Goal: Transaction & Acquisition: Purchase product/service

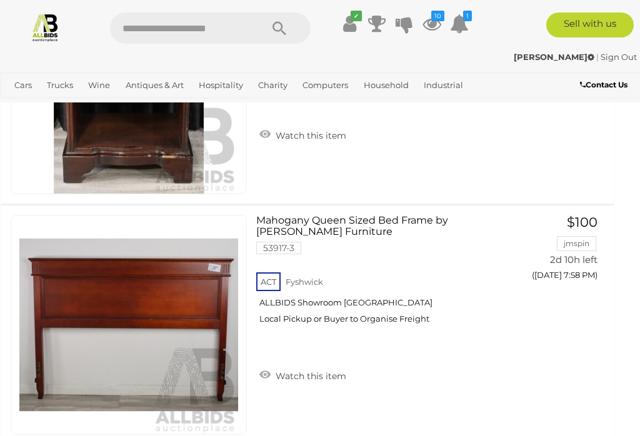
scroll to position [5398, 8]
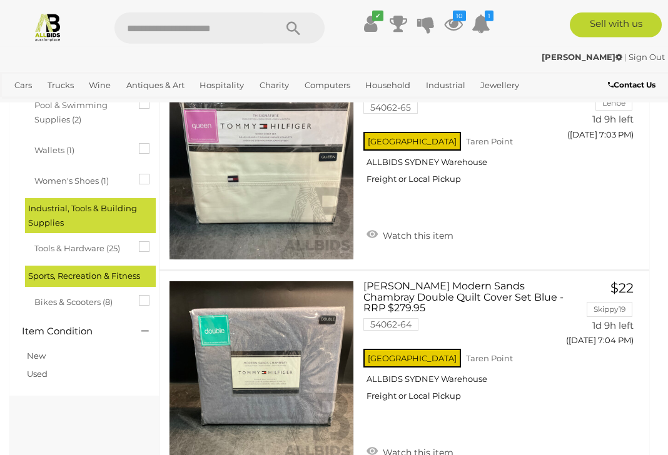
scroll to position [894, 0]
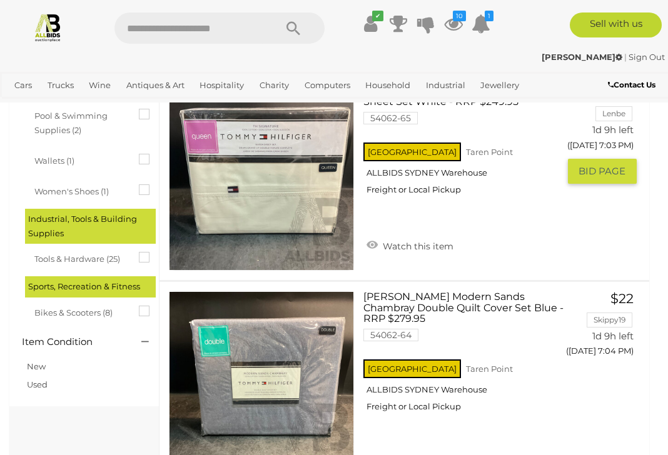
click at [611, 163] on link "$66 Lenbe 1d 9h left (Tomorrow 7:03 PM) GO TO BID PAGE" at bounding box center [606, 135] width 59 height 99
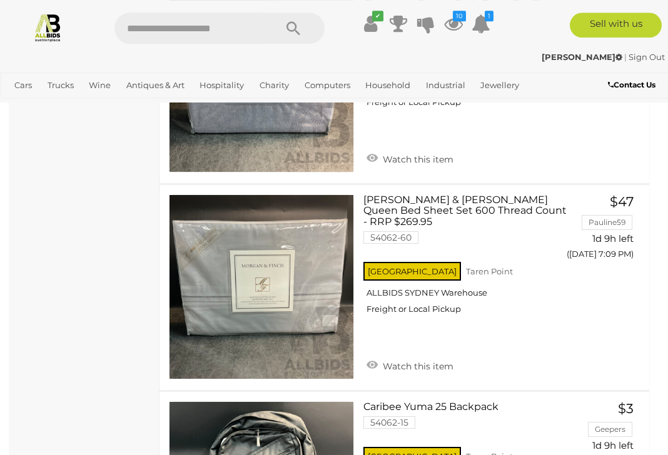
scroll to position [2023, 0]
click at [580, 441] on link "$3 Geepers 1d 9h left (Tomorrow 7:10 PM) GO TO BID PAGE" at bounding box center [606, 450] width 59 height 99
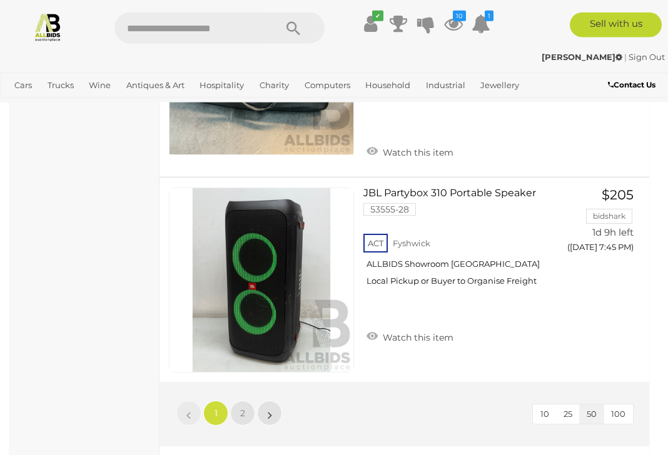
scroll to position [10314, 0]
click at [241, 408] on span "2" at bounding box center [242, 413] width 5 height 11
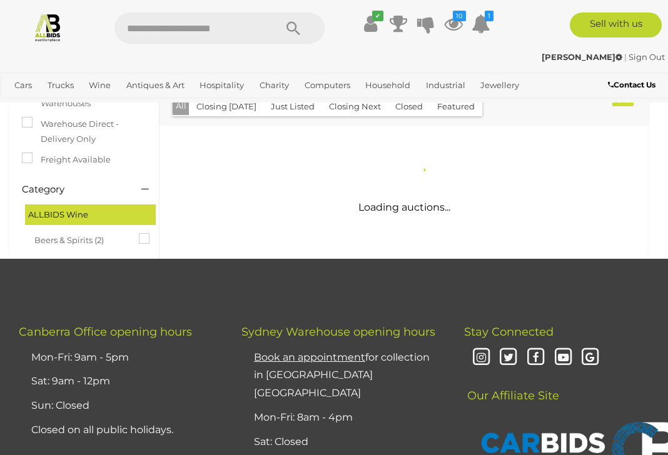
scroll to position [224, 0]
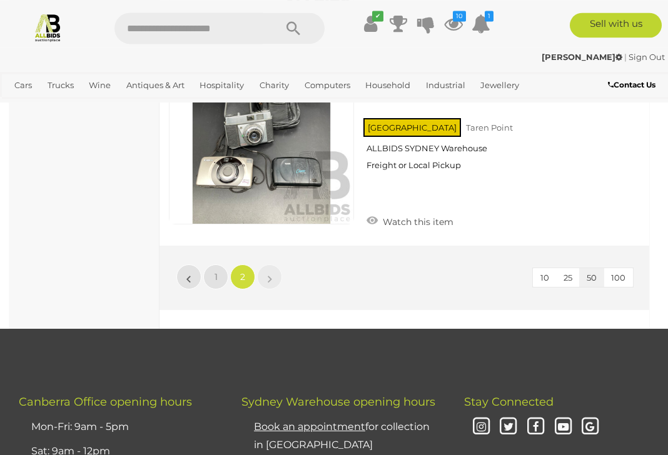
scroll to position [9625, 0]
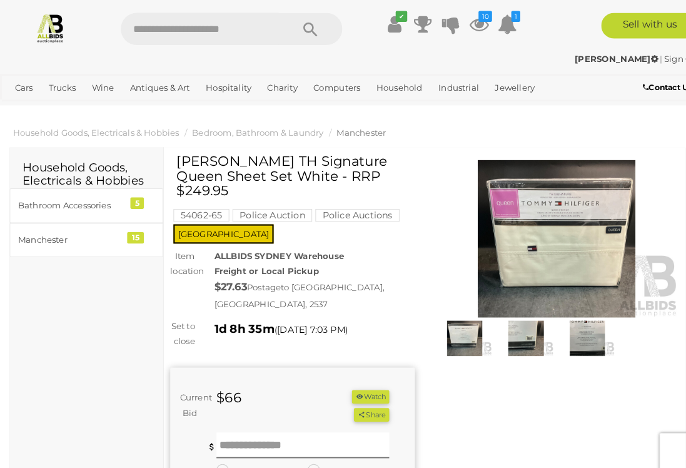
scroll to position [3, 0]
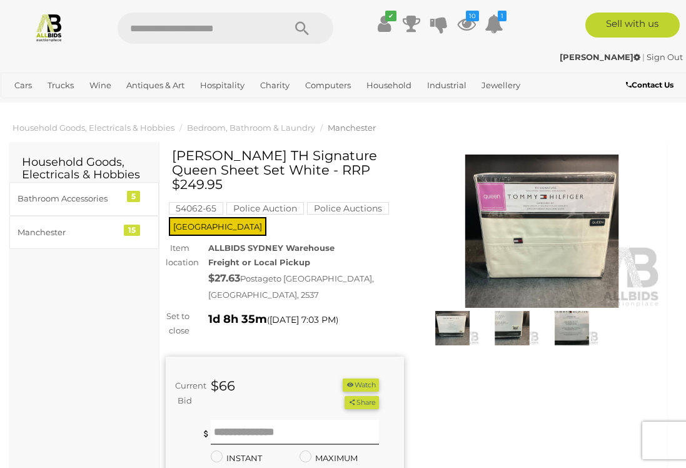
click at [360, 388] on button "Watch" at bounding box center [361, 384] width 36 height 13
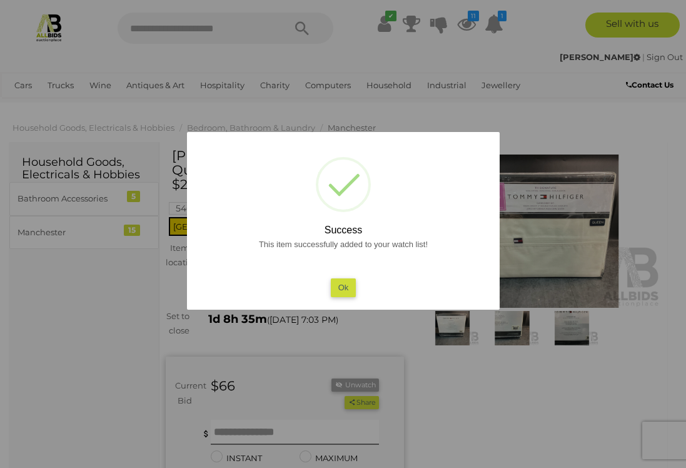
click at [344, 294] on button "Ok" at bounding box center [343, 287] width 26 height 18
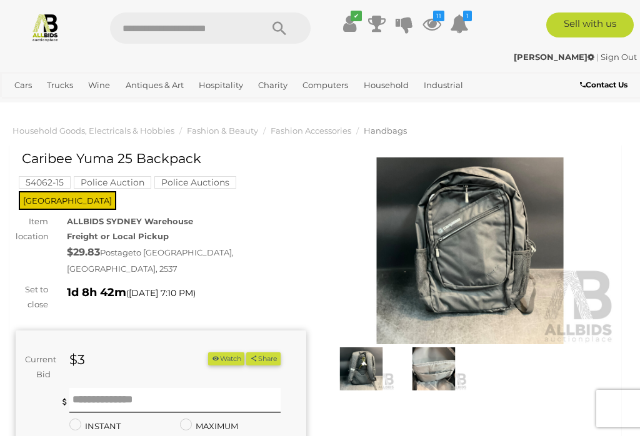
click at [53, 4] on div "✔ Track & Trace 11 1" at bounding box center [320, 23] width 640 height 47
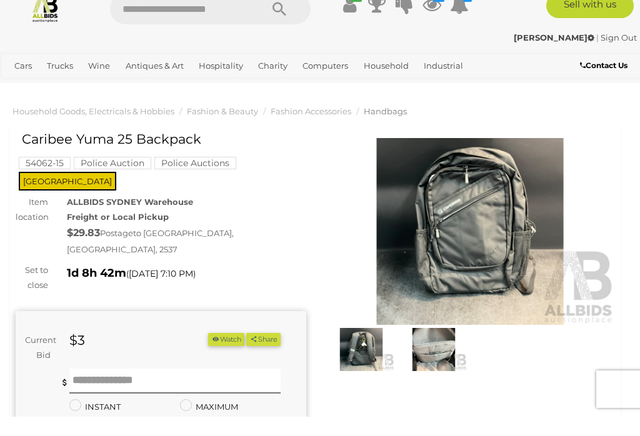
scroll to position [19, 0]
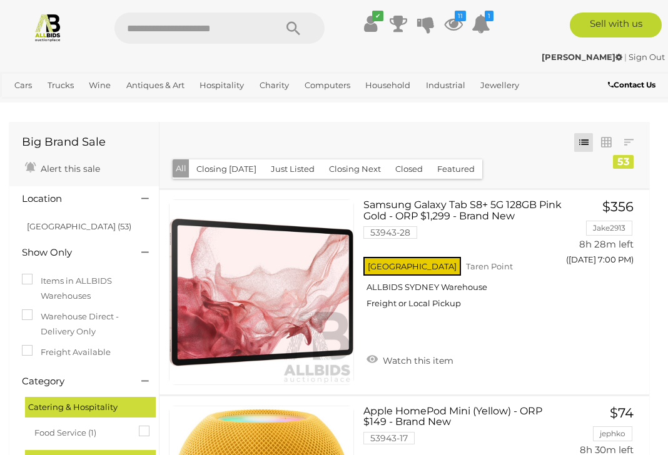
scroll to position [2, 0]
click at [590, 284] on span "BID PAGE" at bounding box center [601, 285] width 47 height 13
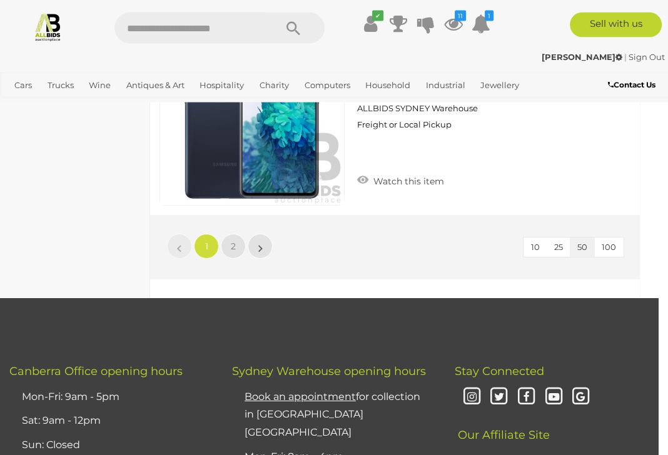
scroll to position [10374, 9]
click at [234, 241] on span "2" at bounding box center [233, 246] width 5 height 11
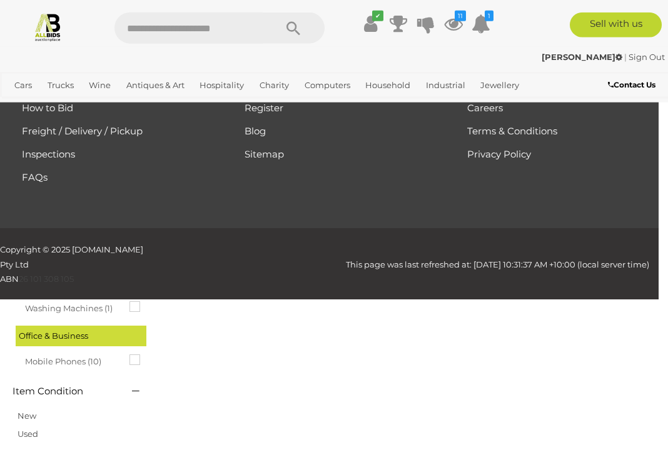
scroll to position [64, 0]
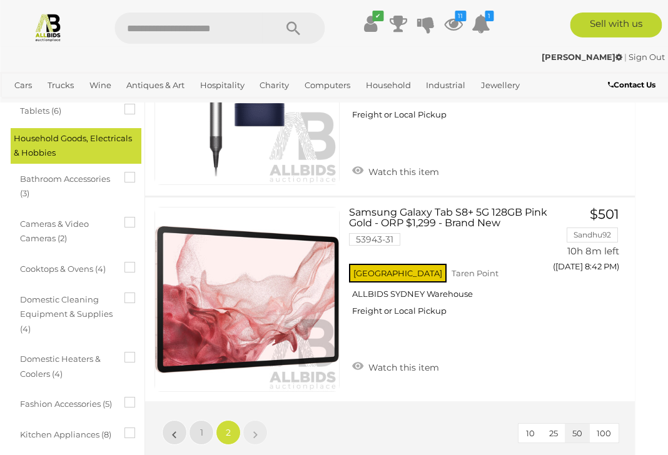
scroll to position [408, 14]
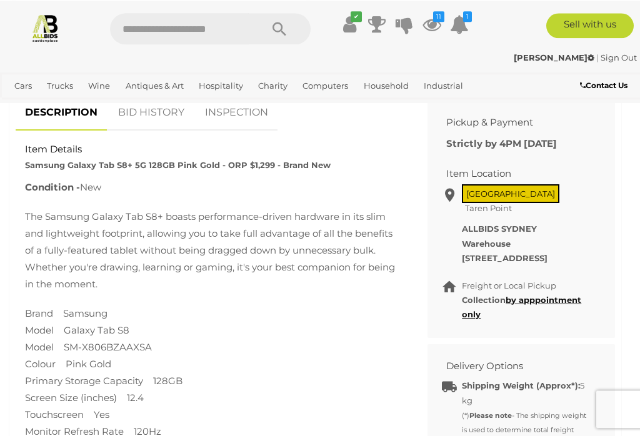
scroll to position [433, 0]
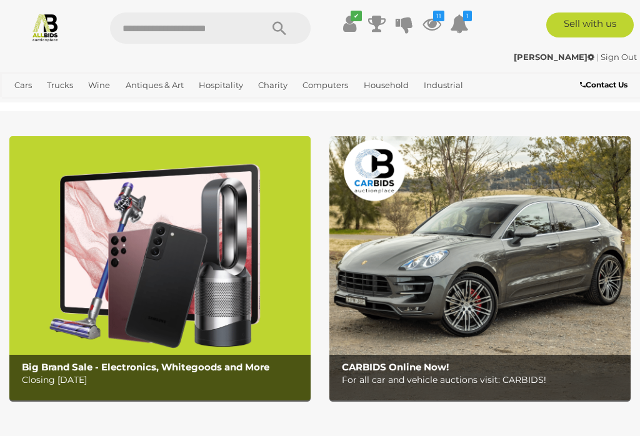
click at [0, 0] on link "View All Jewellery Auctions" at bounding box center [0, 0] width 0 height 0
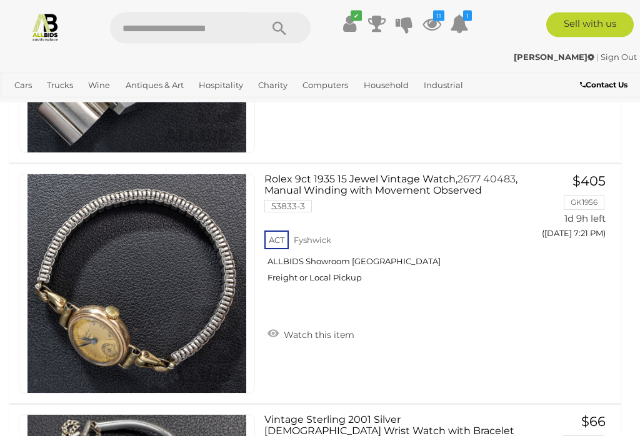
scroll to position [11569, 0]
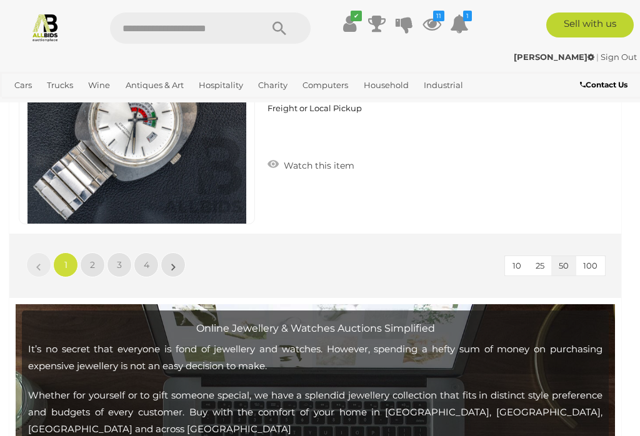
click at [92, 263] on span "2" at bounding box center [92, 264] width 5 height 11
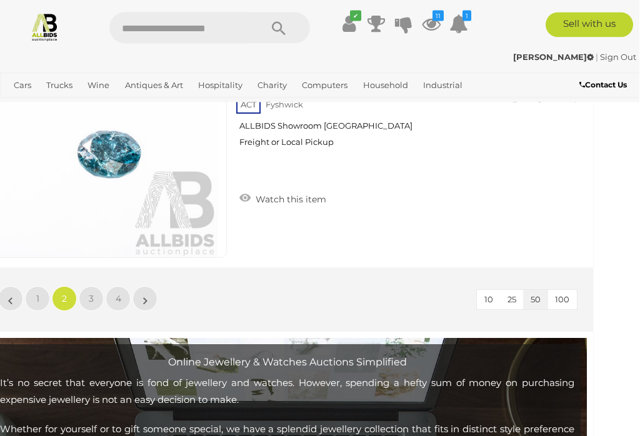
scroll to position [12171, 28]
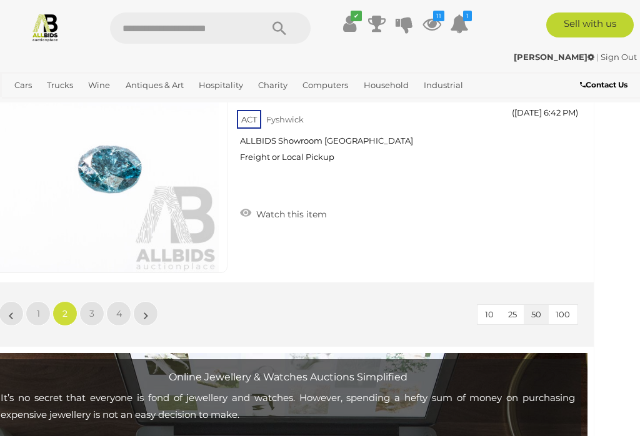
click at [96, 310] on link "3" at bounding box center [91, 313] width 25 height 25
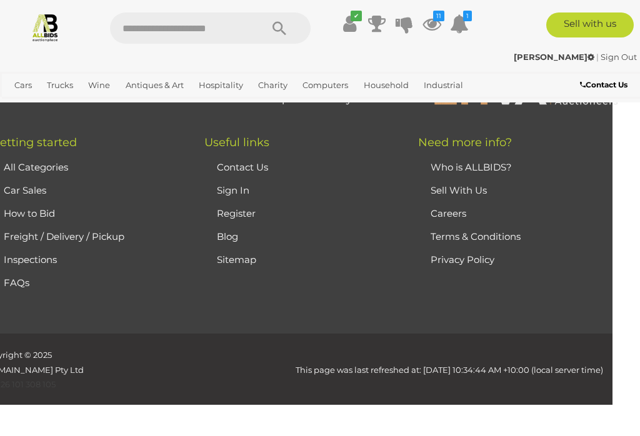
scroll to position [293, 0]
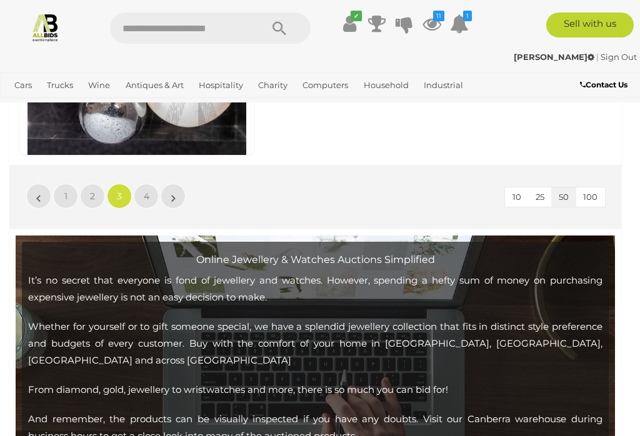
scroll to position [12240, 0]
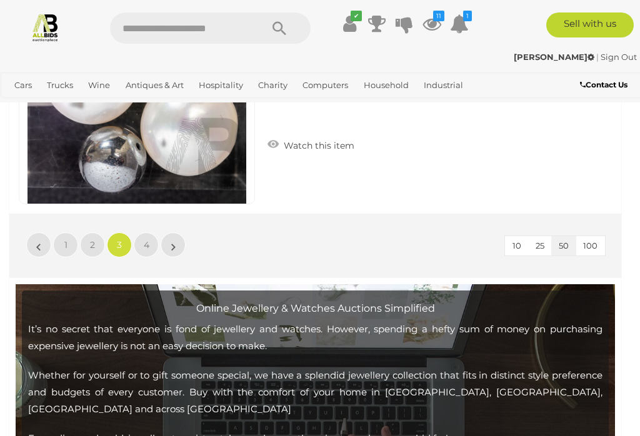
click at [146, 239] on span "4" at bounding box center [147, 244] width 6 height 11
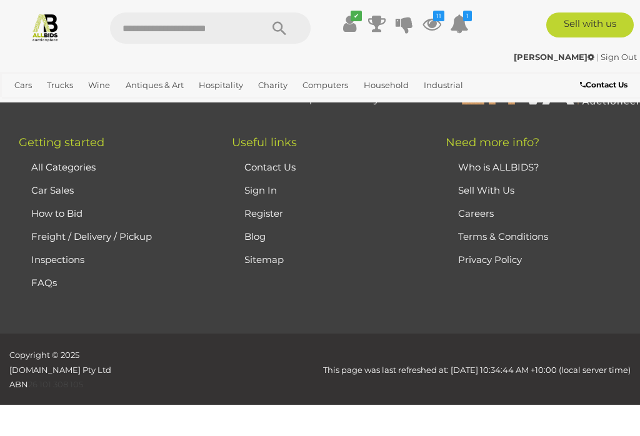
scroll to position [293, 0]
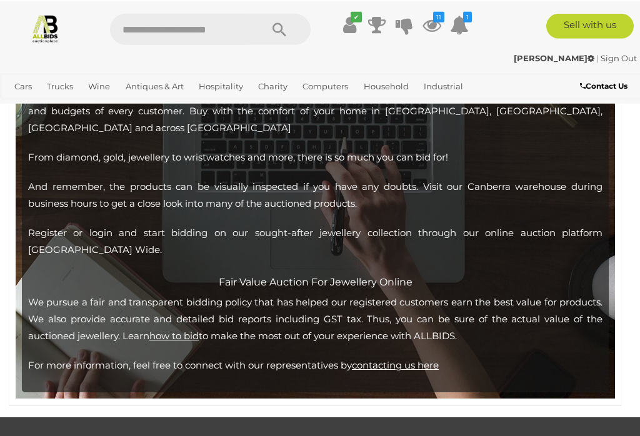
scroll to position [3730, 0]
